Goal: Navigation & Orientation: Find specific page/section

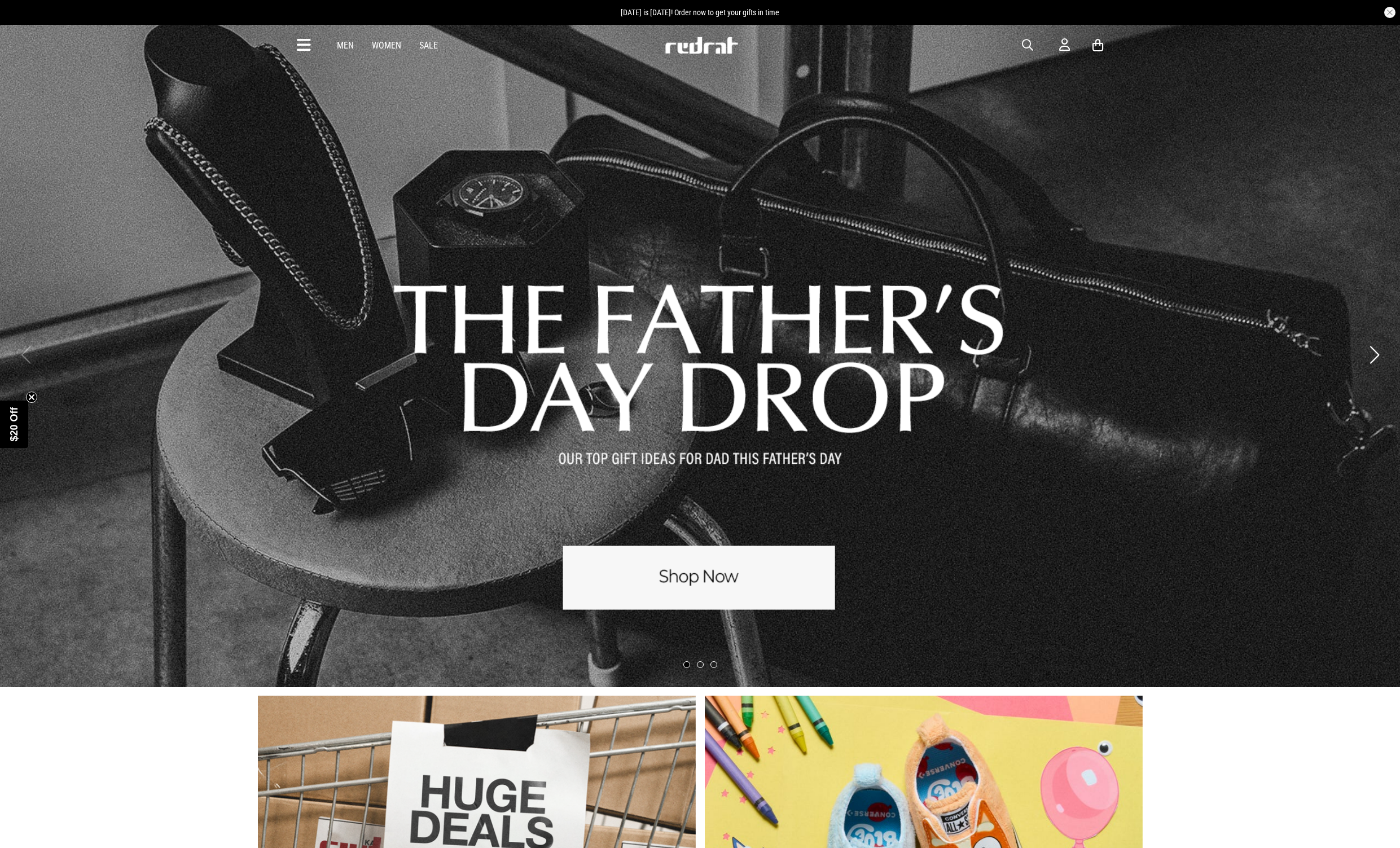
click at [305, 43] on icon at bounding box center [304, 46] width 14 height 19
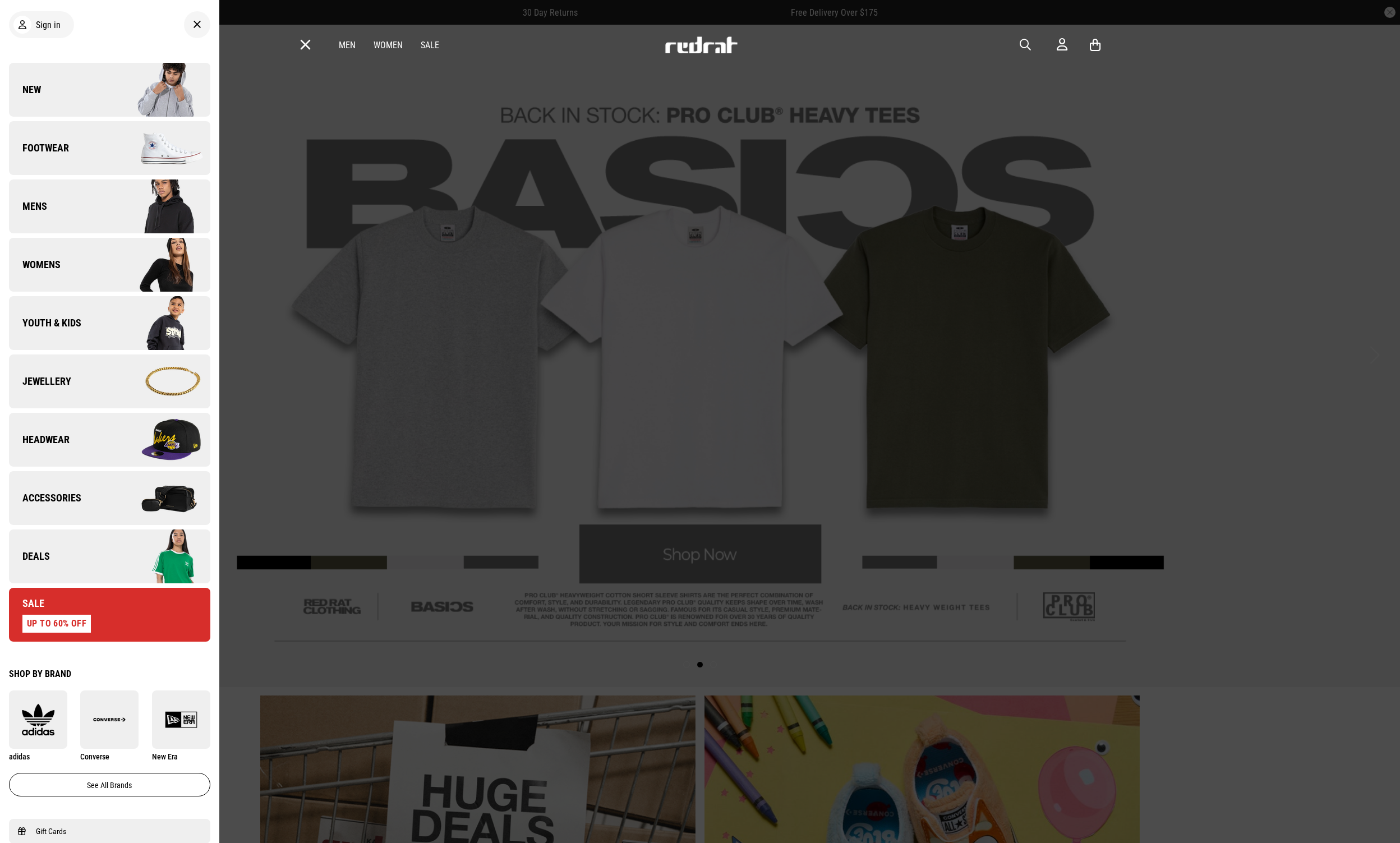
click at [54, 499] on span "Accessories" at bounding box center [44, 498] width 73 height 14
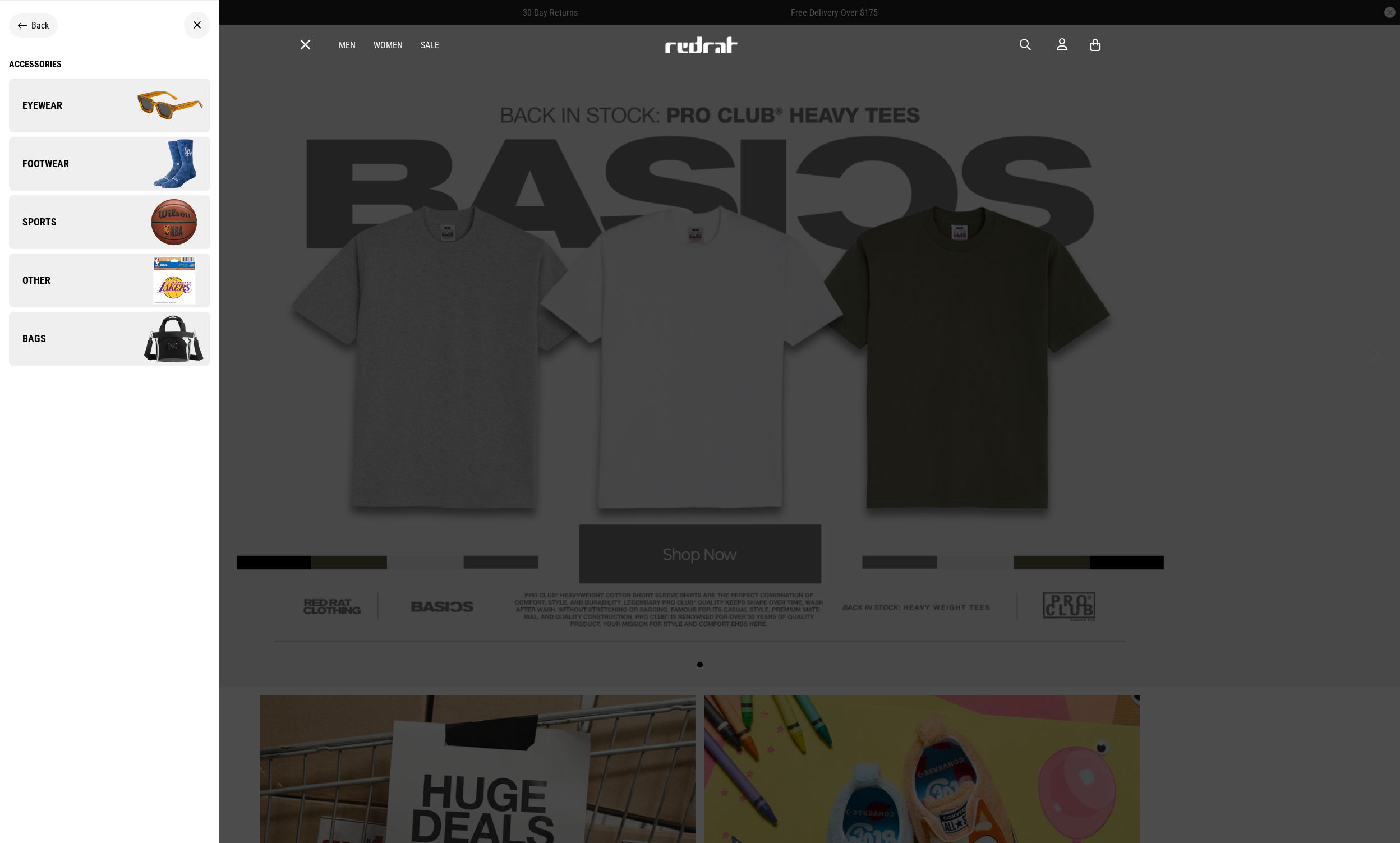
click at [46, 329] on link "Bags" at bounding box center [109, 339] width 201 height 54
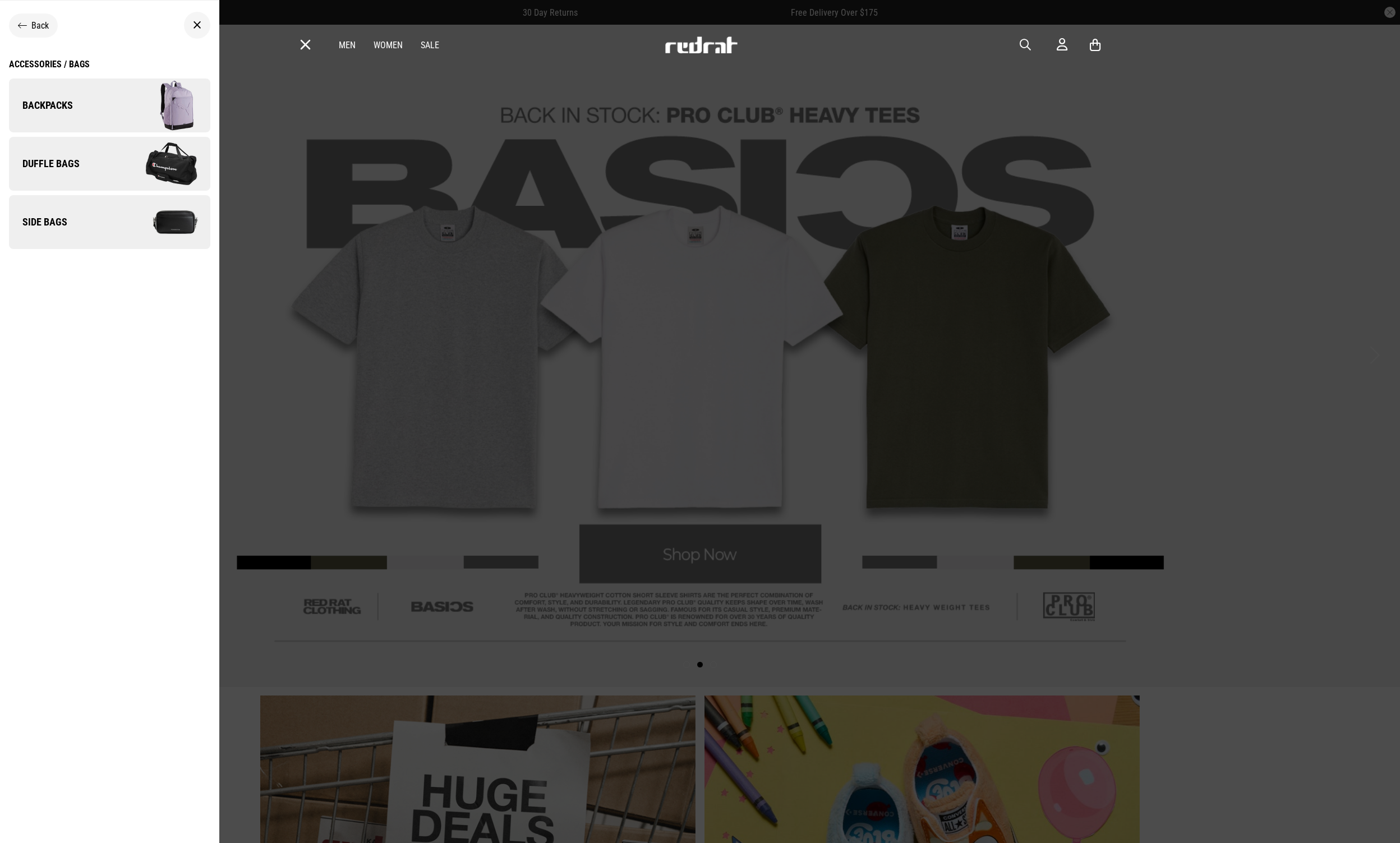
click at [77, 109] on link "Backpacks" at bounding box center [109, 105] width 201 height 54
